Goal: Task Accomplishment & Management: Use online tool/utility

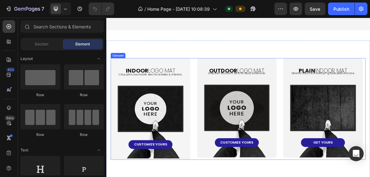
click at [231, 107] on div "indoor logo mat Heading Crisp print, washable. Best for lobbies & interiors. Te…" at bounding box center [295, 149] width 366 height 146
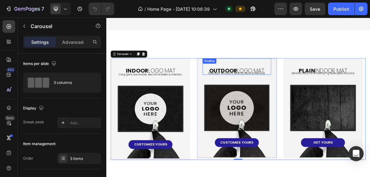
click at [245, 86] on div "oUTDOOR LOGO MAT Heading" at bounding box center [293, 87] width 99 height 23
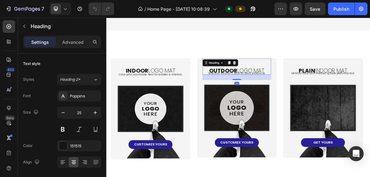
click at [254, 86] on div "Heading" at bounding box center [269, 83] width 51 height 10
click at [255, 84] on div "Heading" at bounding box center [260, 83] width 17 height 6
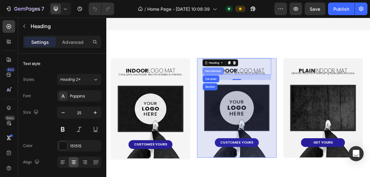
click at [258, 96] on div "Hero Banner" at bounding box center [260, 94] width 30 height 10
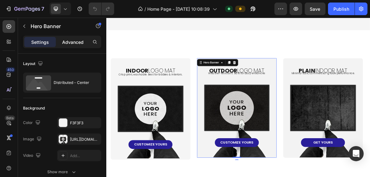
click at [71, 42] on p "Advanced" at bounding box center [72, 42] width 21 height 7
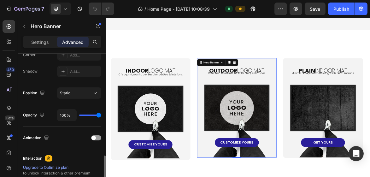
scroll to position [227, 0]
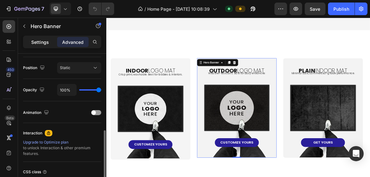
click at [35, 38] on div "Settings" at bounding box center [40, 42] width 32 height 10
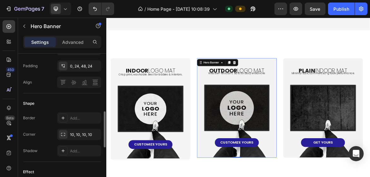
scroll to position [202, 0]
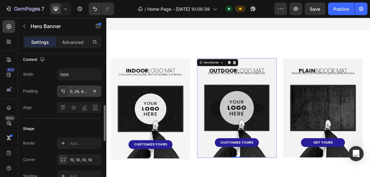
click at [85, 90] on div "0, 24, 48, 24" at bounding box center [79, 92] width 18 height 6
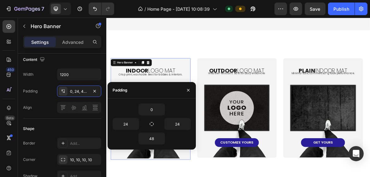
click at [194, 177] on div "indoor logo mat Heading Crisp print, washable. Best for lobbies & interiors. Te…" at bounding box center [170, 148] width 114 height 145
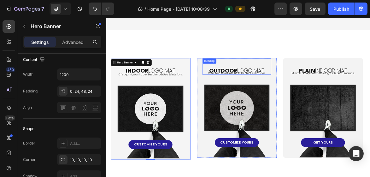
click at [263, 86] on div "oUTDOOR LOGO MAT Heading" at bounding box center [293, 87] width 99 height 23
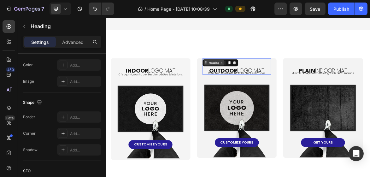
scroll to position [0, 0]
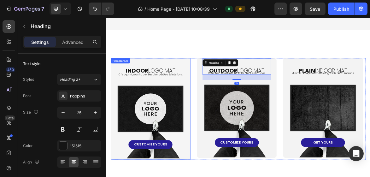
click at [116, 92] on div "indoor logo mat Heading Crisp print, washable. Best for lobbies & interiors. Te…" at bounding box center [170, 148] width 114 height 145
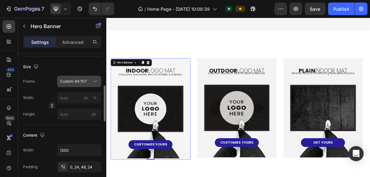
scroll to position [151, 0]
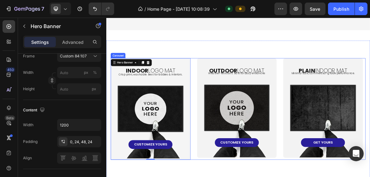
click at [239, 177] on div "oUTDOOR LOGO MAT Heading Weather-resistant. Built for busy entrances Text Block…" at bounding box center [293, 149] width 115 height 146
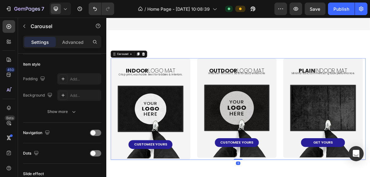
scroll to position [0, 0]
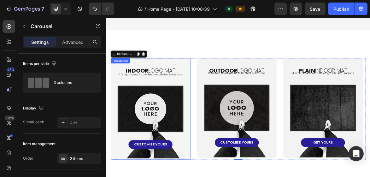
click at [226, 86] on div "indoor logo mat Heading Crisp print, washable. Best for lobbies & interiors. Te…" at bounding box center [170, 148] width 114 height 145
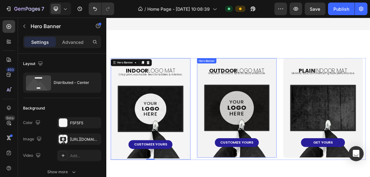
click at [240, 83] on div "oUTDOOR LOGO MAT Heading Weather-resistant. Built for busy entrances Text Block…" at bounding box center [293, 147] width 115 height 143
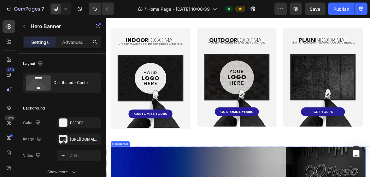
scroll to position [435, 0]
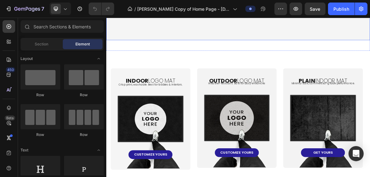
scroll to position [429, 0]
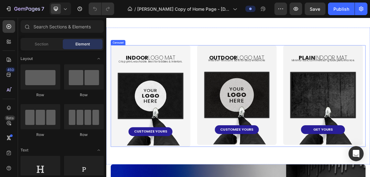
click at [232, 177] on div "indoor logo mat Heading Crisp print, washable. Best for lobbies & interiors. Te…" at bounding box center [295, 130] width 366 height 146
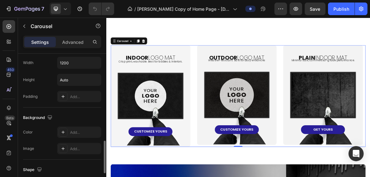
scroll to position [353, 0]
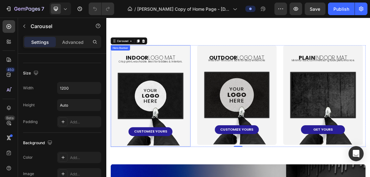
click at [115, 72] on div "indoor logo mat Heading Crisp print, washable. Best for lobbies & interiors. Te…" at bounding box center [170, 129] width 114 height 145
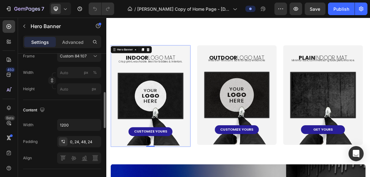
scroll to position [126, 0]
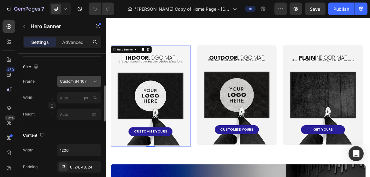
click at [94, 80] on icon at bounding box center [95, 81] width 6 height 6
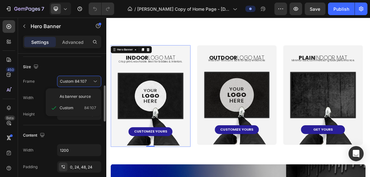
click at [93, 69] on div "Size" at bounding box center [62, 67] width 78 height 10
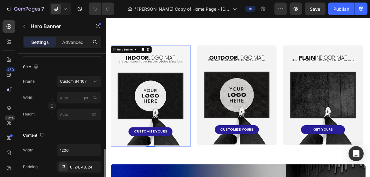
scroll to position [177, 0]
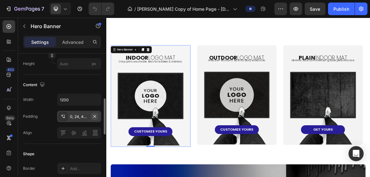
click at [95, 114] on icon "button" at bounding box center [94, 116] width 5 height 5
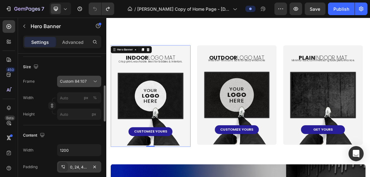
click at [89, 80] on div "Custom 84:107" at bounding box center [75, 82] width 31 height 6
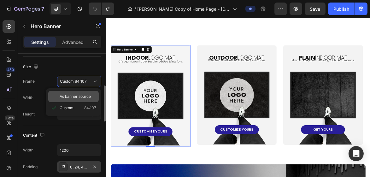
click at [80, 94] on span "As banner source" at bounding box center [75, 97] width 31 height 6
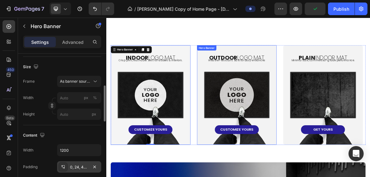
click at [247, 177] on div "oUTDOOR LOGO MAT Heading Weather-resistant. Built for busy entrances Text Block…" at bounding box center [294, 128] width 114 height 142
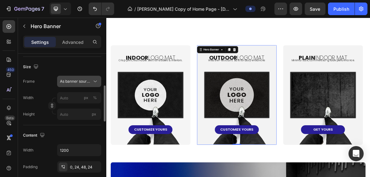
click at [80, 84] on div "As banner source" at bounding box center [79, 81] width 38 height 6
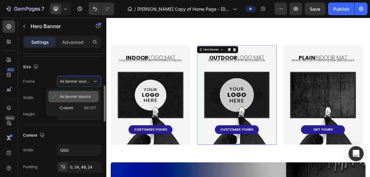
click at [74, 97] on span "As banner source" at bounding box center [75, 97] width 31 height 6
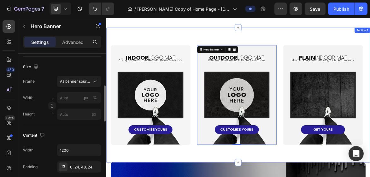
click at [312, 177] on div "indoor logo mat Heading Crisp print, washable. Best for lobbies & interiors. Te…" at bounding box center [295, 128] width 379 height 193
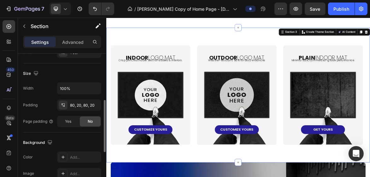
scroll to position [0, 0]
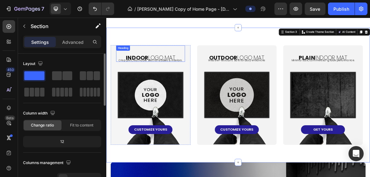
click at [146, 71] on strong "indoor" at bounding box center [150, 75] width 33 height 11
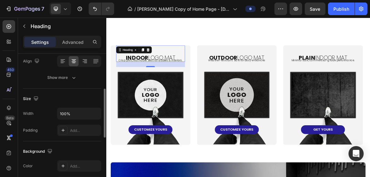
scroll to position [151, 0]
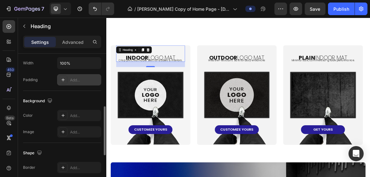
click at [86, 83] on div "Add..." at bounding box center [79, 79] width 44 height 11
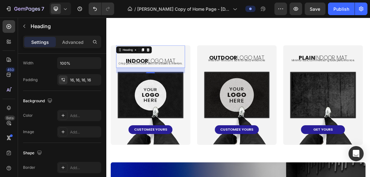
click at [73, 98] on div "Background" at bounding box center [62, 101] width 78 height 10
click at [83, 81] on div "16, 16, 16, 16" at bounding box center [79, 80] width 18 height 6
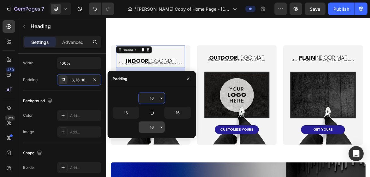
click at [156, 128] on input "16" at bounding box center [152, 126] width 26 height 11
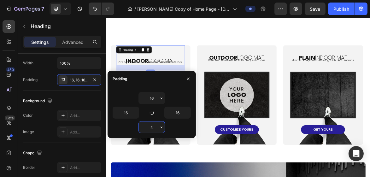
type input "40"
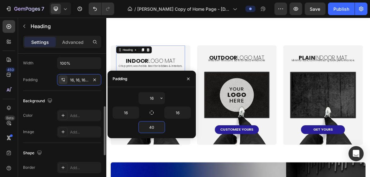
click at [92, 100] on div "Background" at bounding box center [62, 101] width 78 height 10
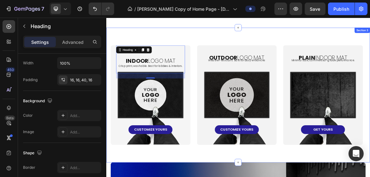
click at [255, 44] on div "indoor logo mat Heading 24 Crisp print, washable. Best for lobbies & interiors.…" at bounding box center [295, 128] width 379 height 193
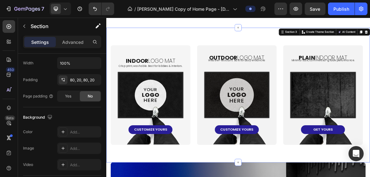
scroll to position [0, 0]
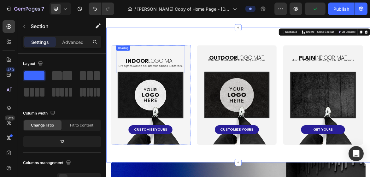
click at [190, 75] on h2 "indoor logo mat" at bounding box center [169, 83] width 99 height 27
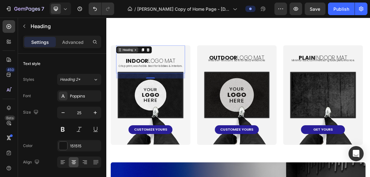
click at [142, 67] on div "Heading" at bounding box center [137, 64] width 30 height 8
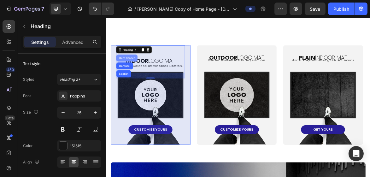
click at [137, 75] on div "Hero Banner" at bounding box center [135, 76] width 25 height 4
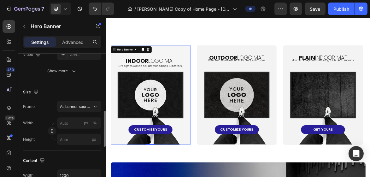
scroll to position [126, 0]
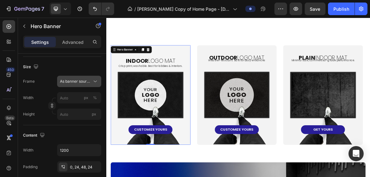
click at [89, 81] on span "As banner source" at bounding box center [75, 82] width 31 height 6
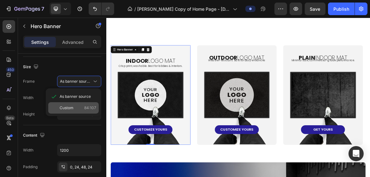
click at [80, 105] on div "Custom 84:107" at bounding box center [78, 108] width 37 height 6
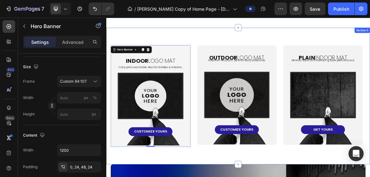
click at [229, 177] on div "indoor logo mat Heading Crisp print, washable. Best for lobbies & interiors. Te…" at bounding box center [295, 130] width 379 height 196
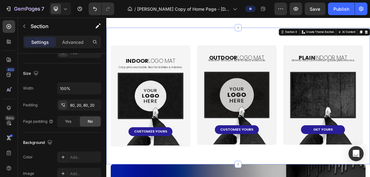
scroll to position [0, 0]
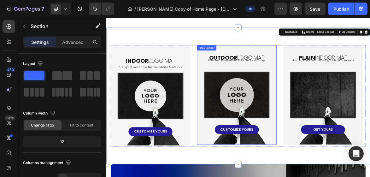
click at [242, 74] on div "oUTDOOR LOGO MAT Heading Weather-resistant. Built for busy entrances Text Block…" at bounding box center [294, 128] width 114 height 142
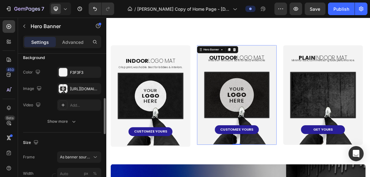
scroll to position [101, 0]
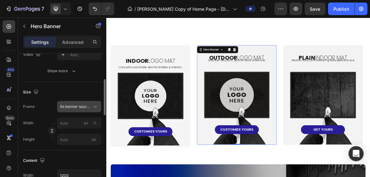
click at [79, 104] on div "As banner source" at bounding box center [79, 107] width 38 height 6
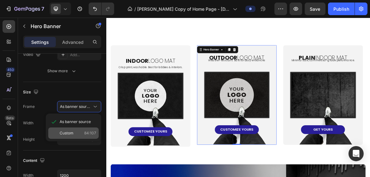
click at [77, 131] on div "Custom 84:107" at bounding box center [78, 133] width 37 height 6
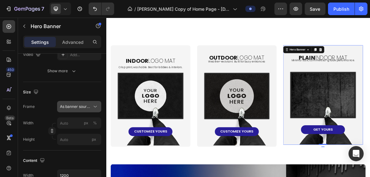
click at [85, 102] on button "As banner source" at bounding box center [79, 106] width 44 height 11
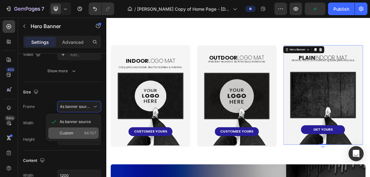
click at [78, 134] on div "Custom 84:107" at bounding box center [78, 133] width 37 height 6
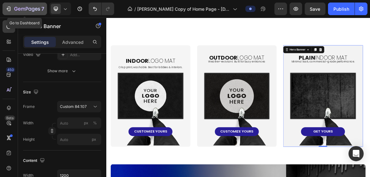
click at [7, 10] on icon "button" at bounding box center [8, 9] width 6 height 6
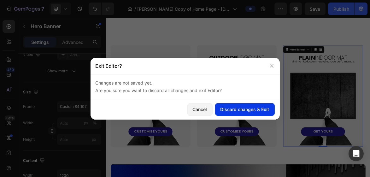
click at [229, 107] on div "Discard changes & Exit" at bounding box center [245, 109] width 49 height 7
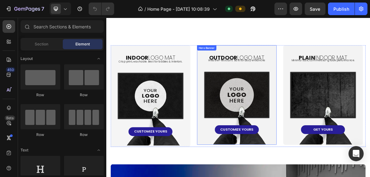
click at [248, 77] on p "Weather-resistant. Built for busy entrances" at bounding box center [294, 78] width 98 height 7
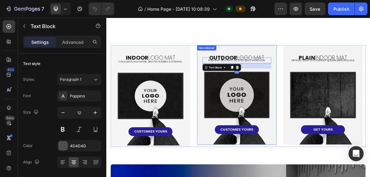
click at [238, 64] on div "Hero Banner" at bounding box center [250, 61] width 28 height 8
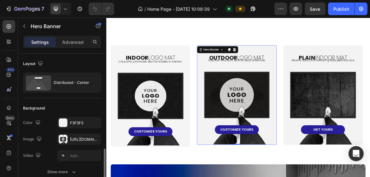
scroll to position [126, 0]
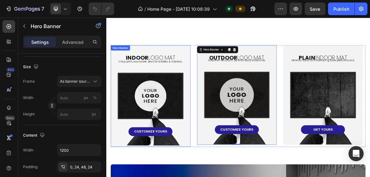
click at [115, 68] on div "indoor logo mat Heading Crisp print, washable. Best for lobbies & interiors. Te…" at bounding box center [169, 130] width 115 height 146
